Goal: Transaction & Acquisition: Purchase product/service

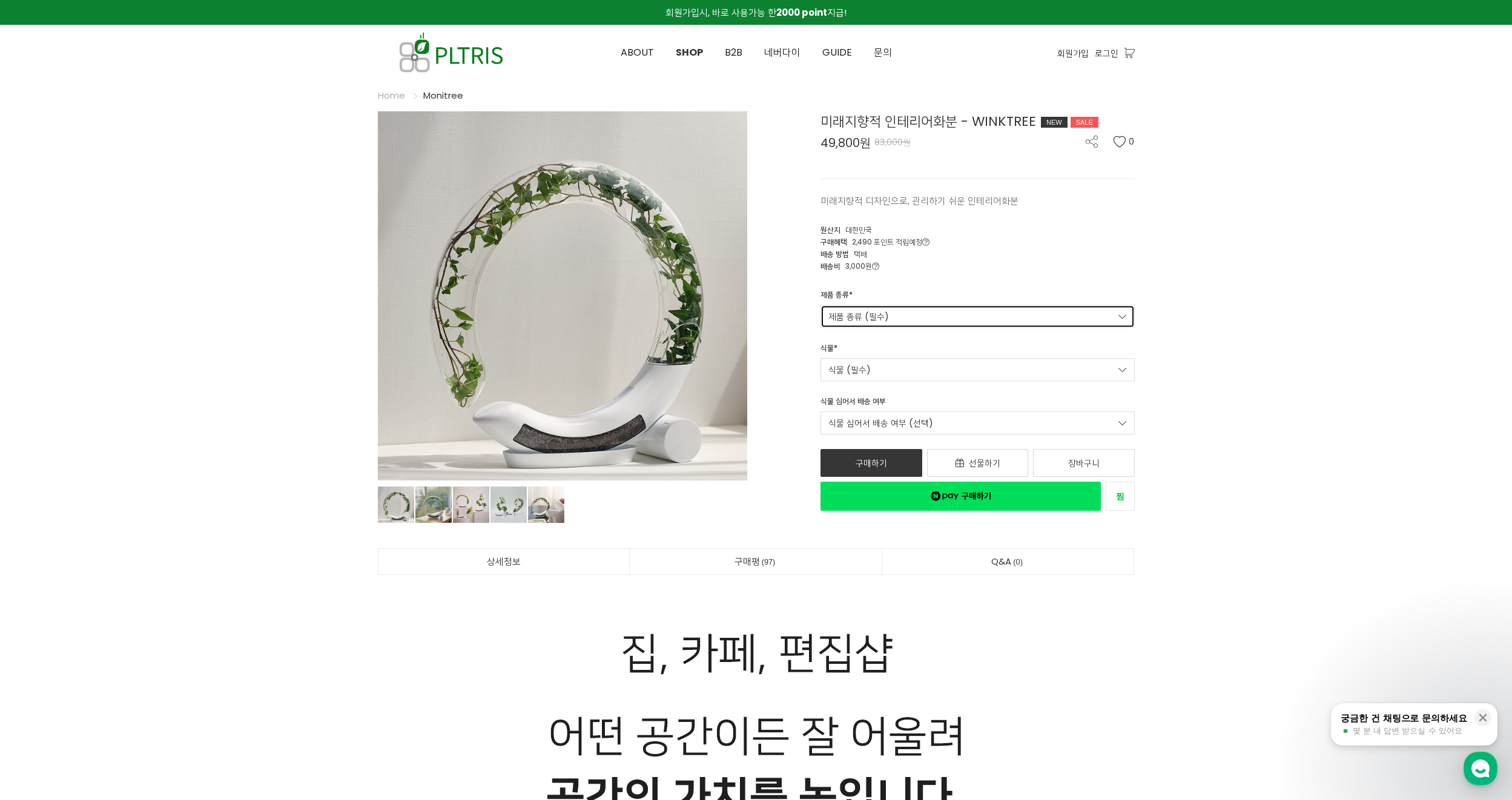
click at [896, 317] on link "제품 종류 (필수)" at bounding box center [977, 317] width 314 height 23
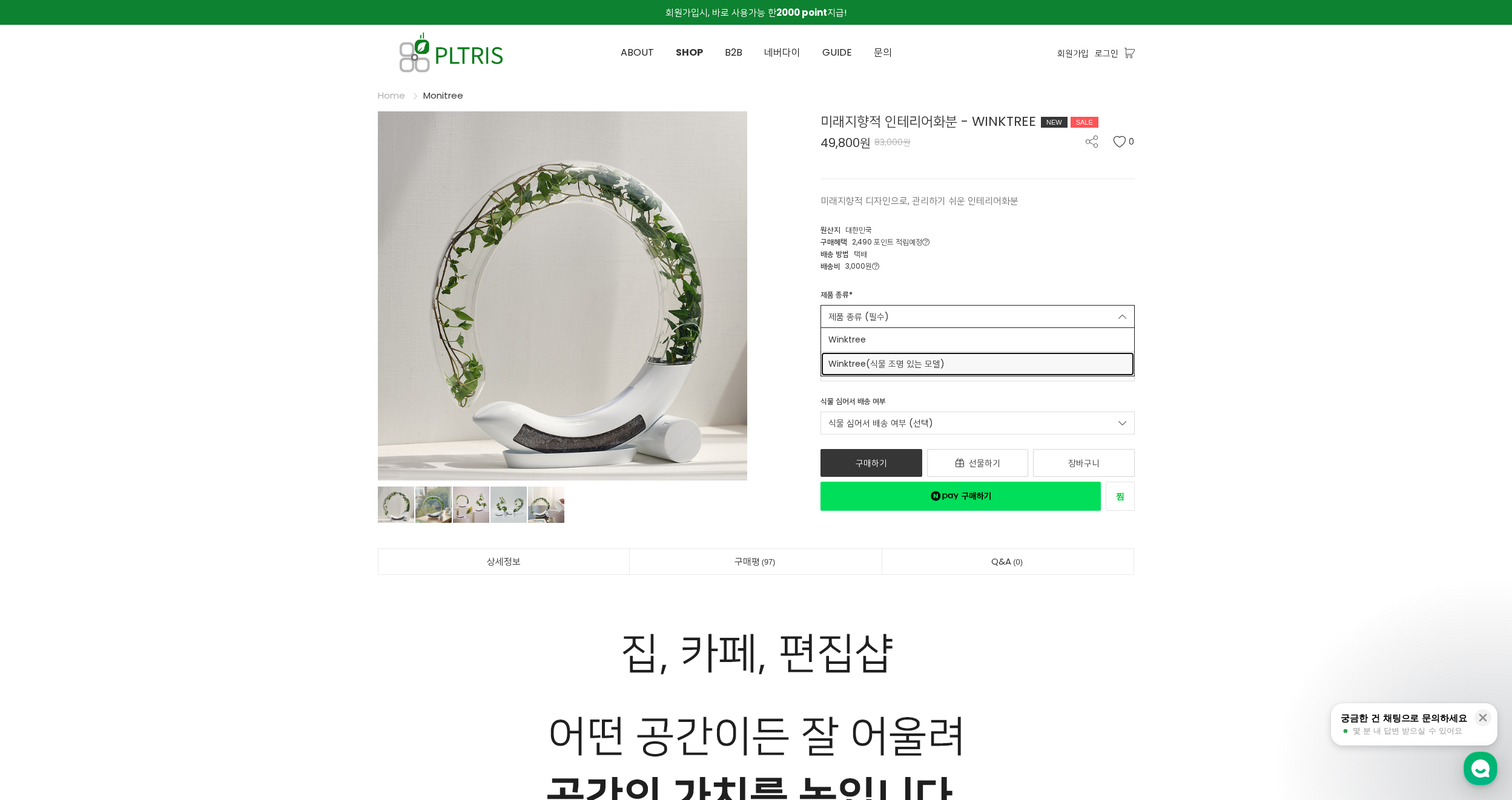
click at [857, 366] on span "Winktree(식물 조명 있는 모델)" at bounding box center [977, 364] width 298 height 12
click at [884, 369] on link "식물 (필수)" at bounding box center [977, 370] width 314 height 23
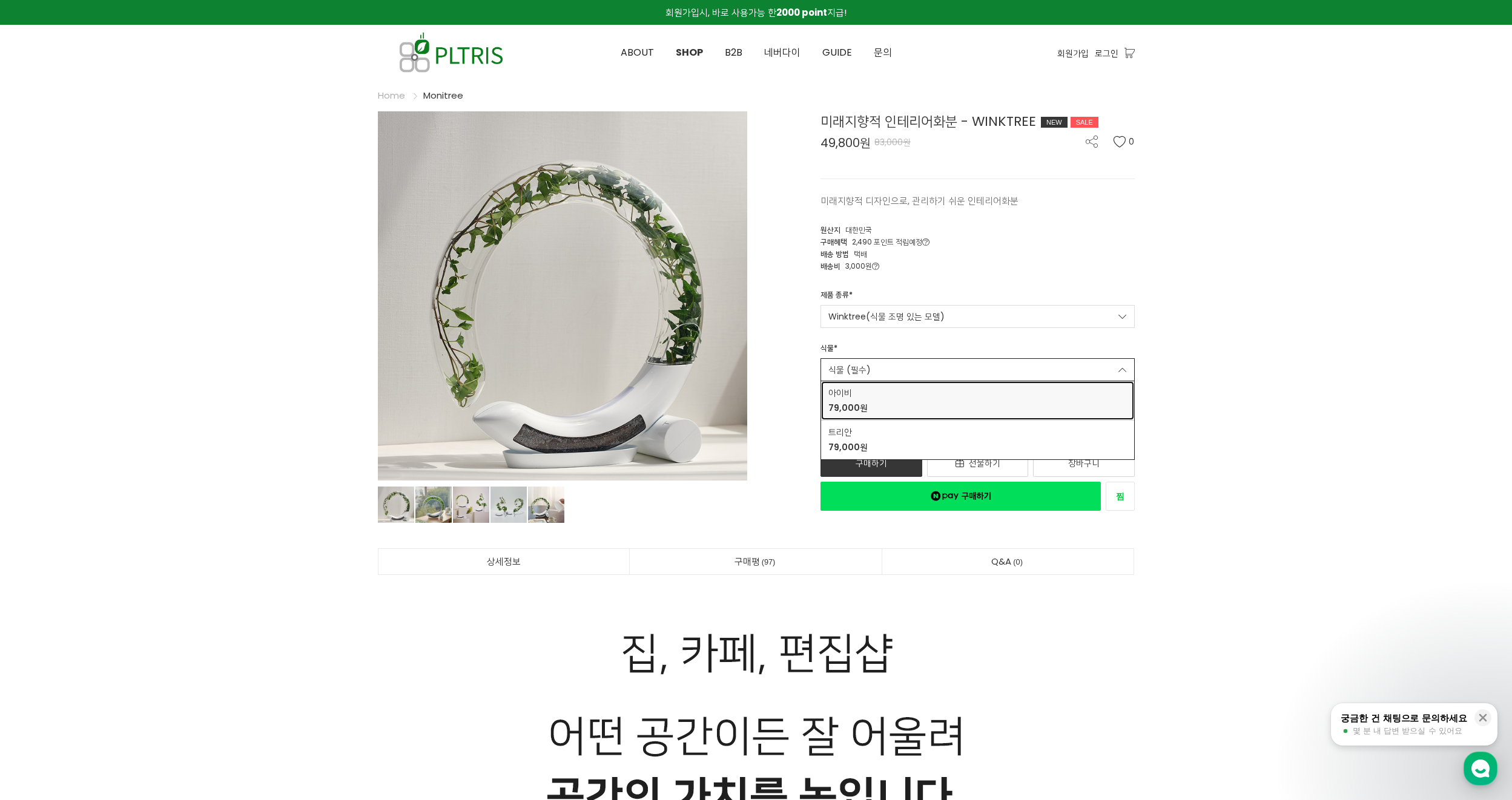
click at [849, 392] on span "아이비" at bounding box center [848, 393] width 39 height 12
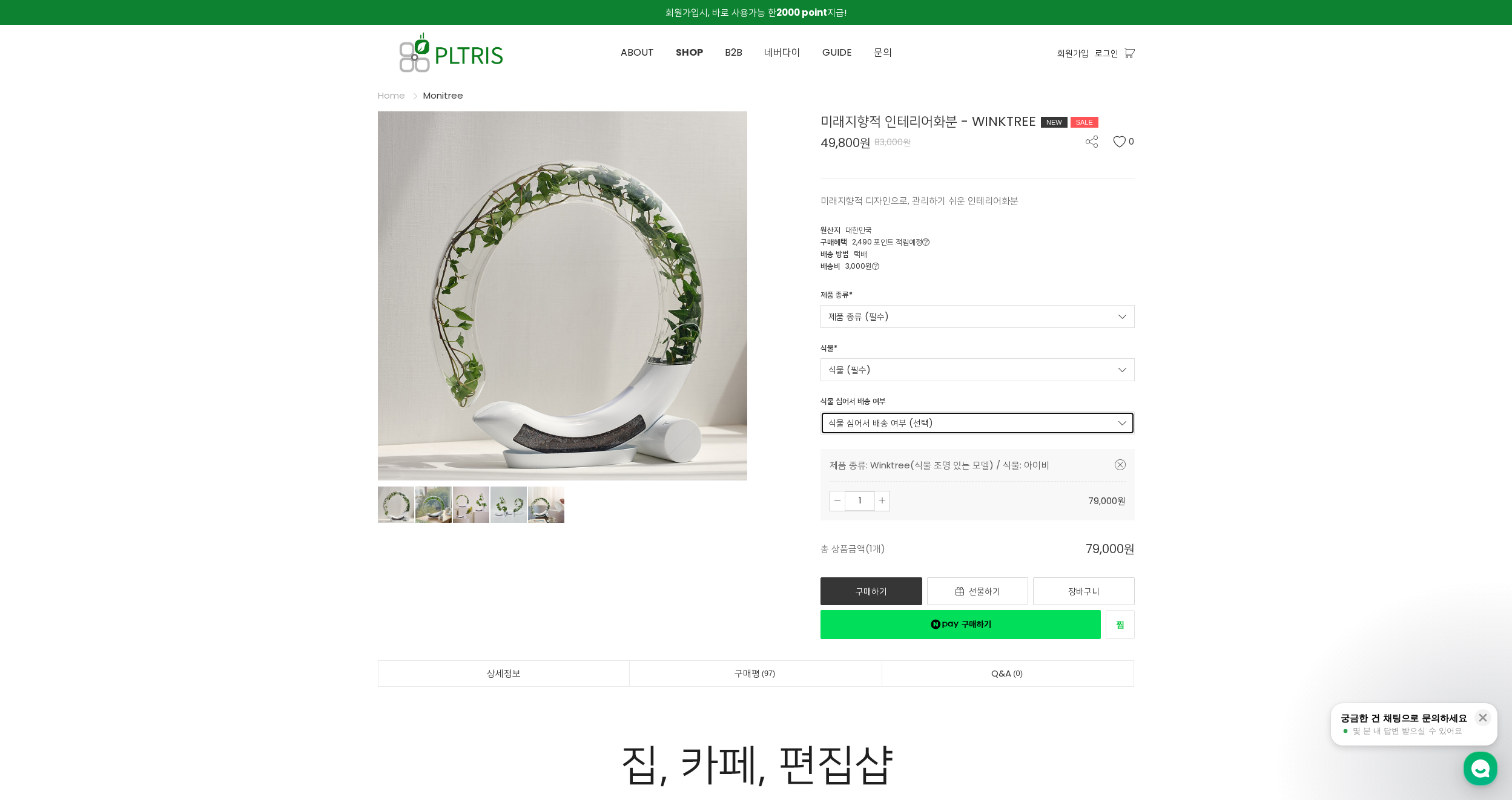
click at [900, 418] on link "식물 심어서 배송 여부 (선택)" at bounding box center [977, 423] width 314 height 23
click at [878, 473] on span "식물 심어서 배송" at bounding box center [977, 472] width 298 height 12
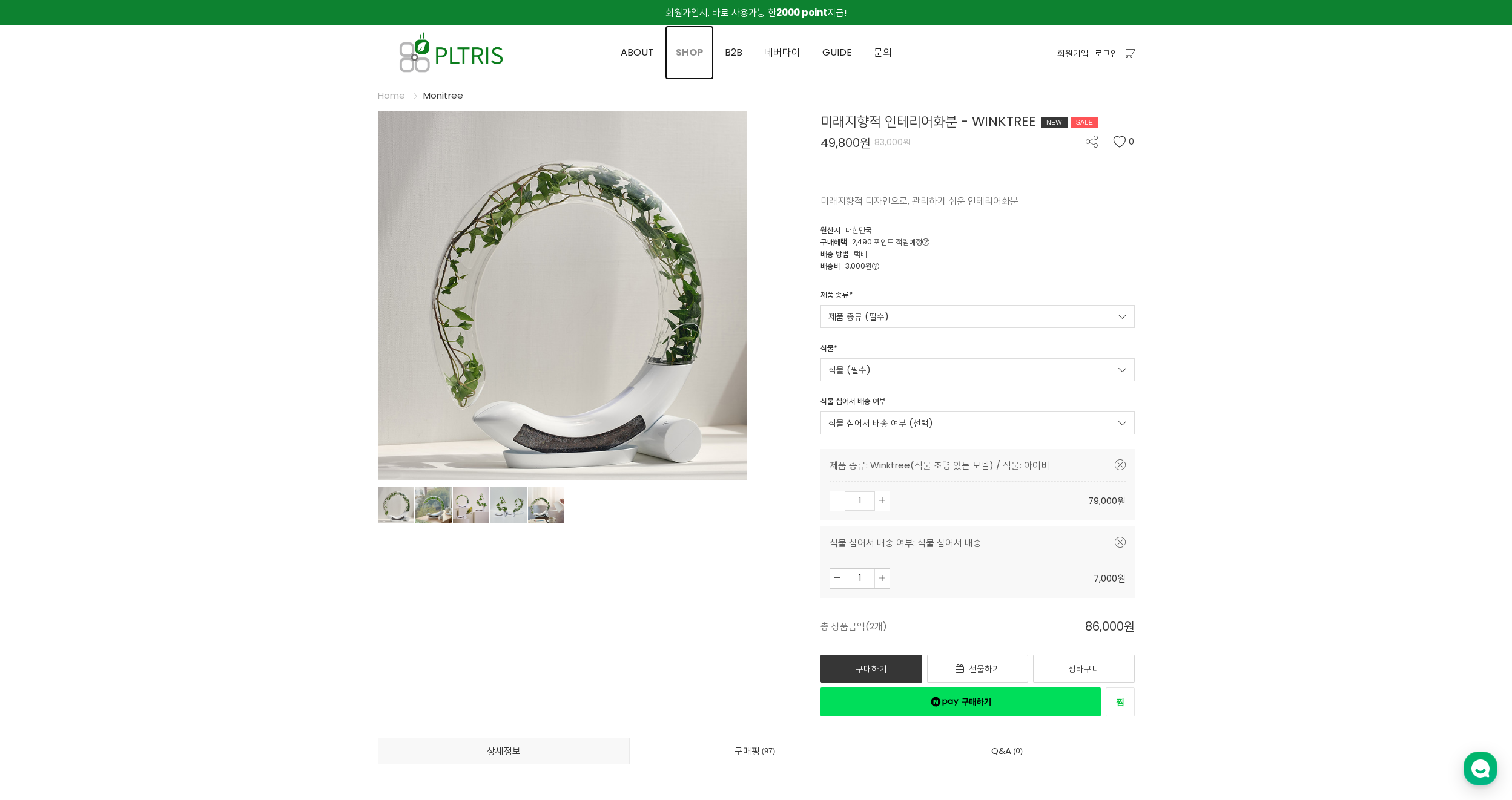
click at [689, 52] on span "SHOP" at bounding box center [689, 52] width 27 height 14
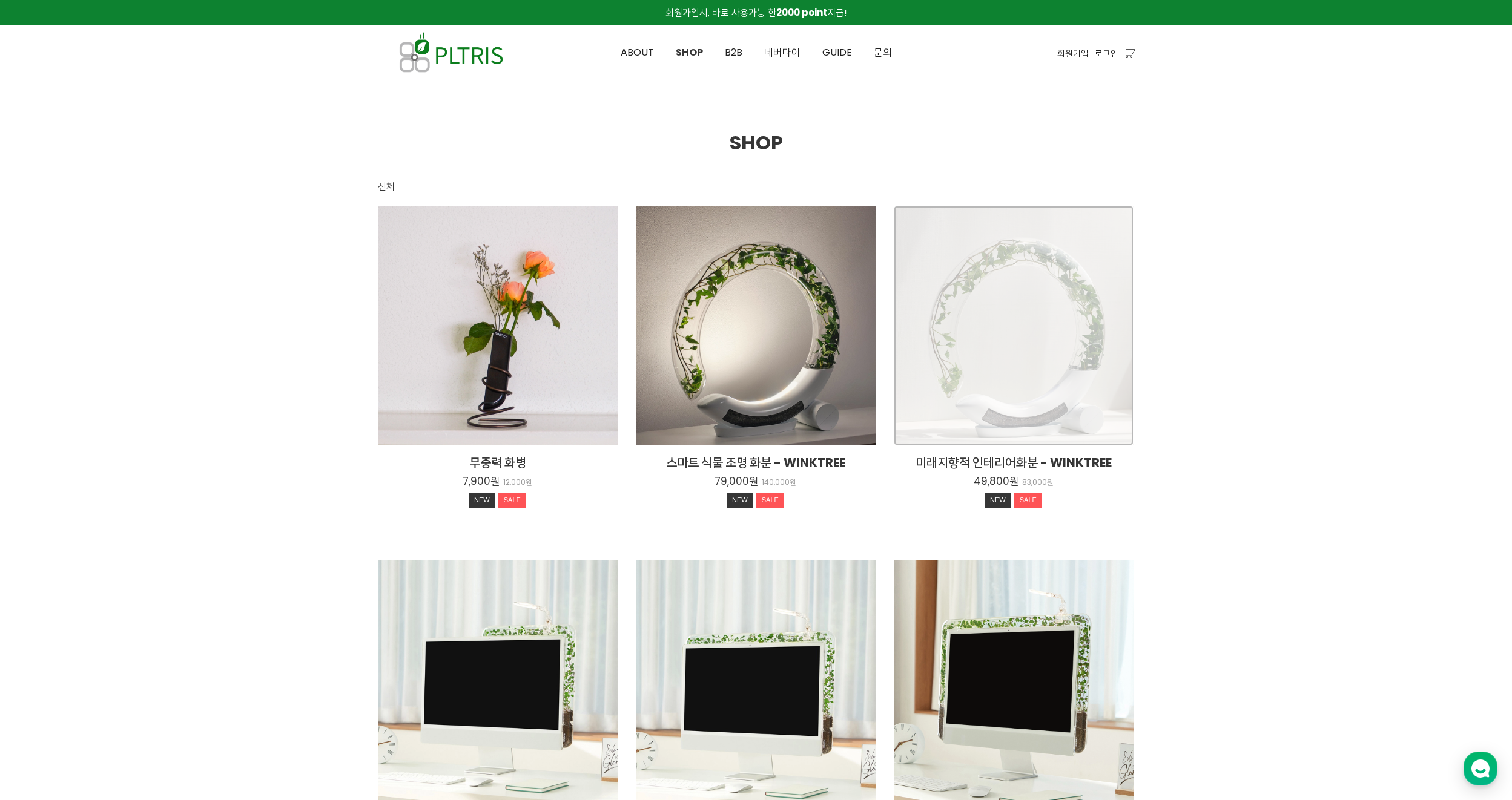
click at [1053, 337] on div "미래지향적 인테리어화분 - WINKTREE 49,800원 83,000원 NEW SALE" at bounding box center [1013, 325] width 240 height 240
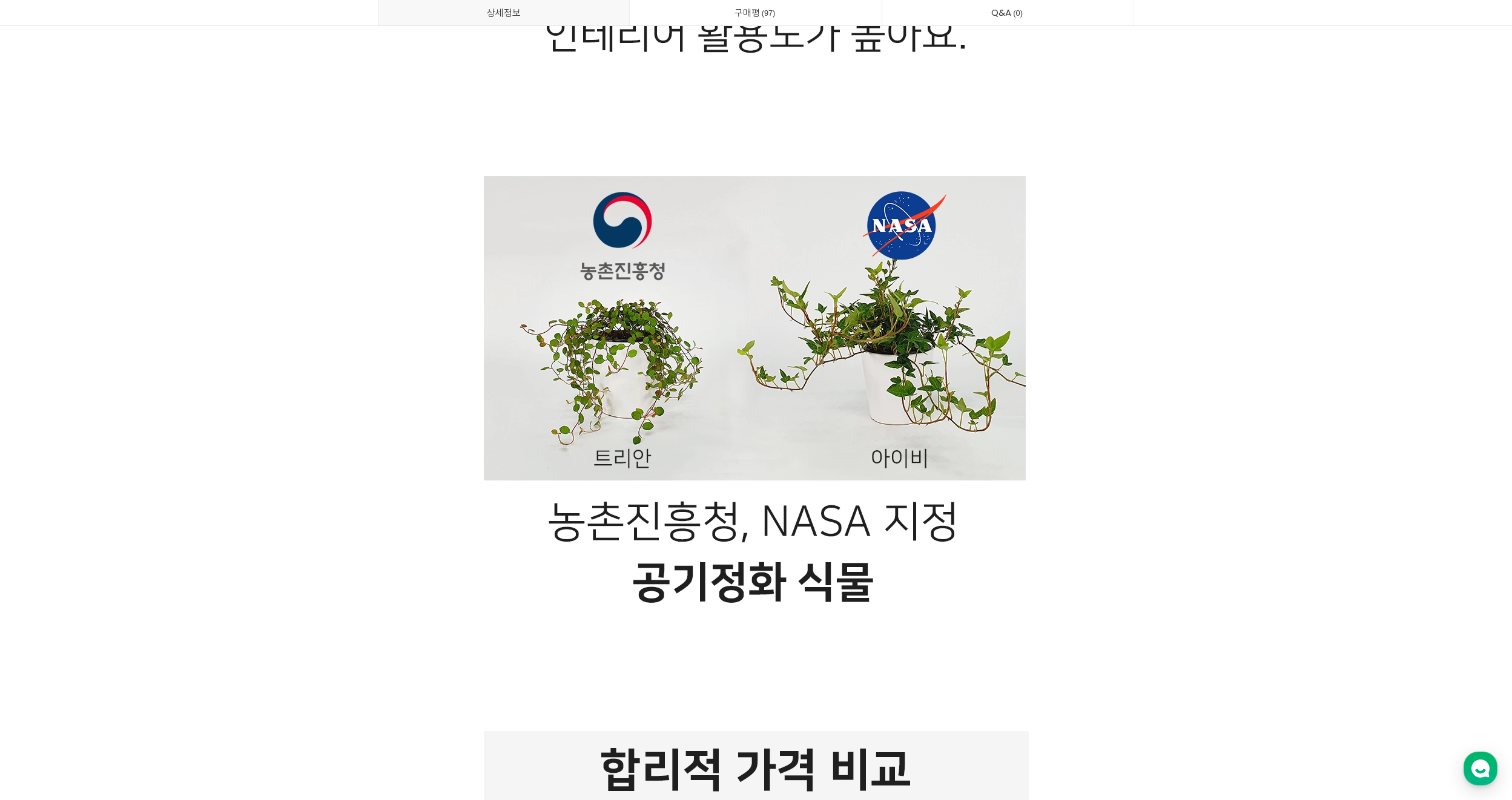
scroll to position [7623, 0]
